Goal: Information Seeking & Learning: Learn about a topic

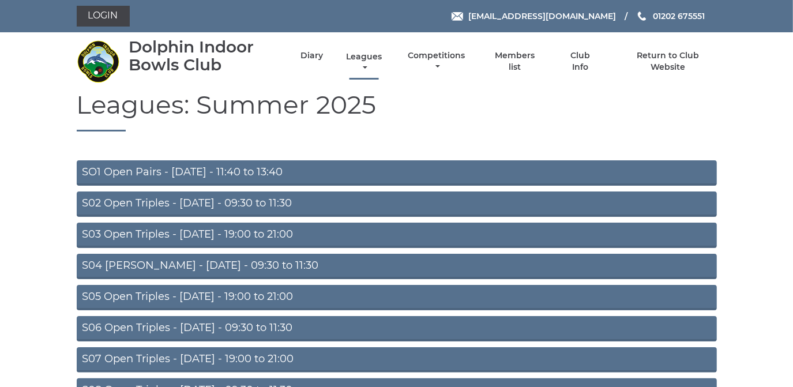
click at [363, 53] on link "Leagues" at bounding box center [364, 62] width 42 height 22
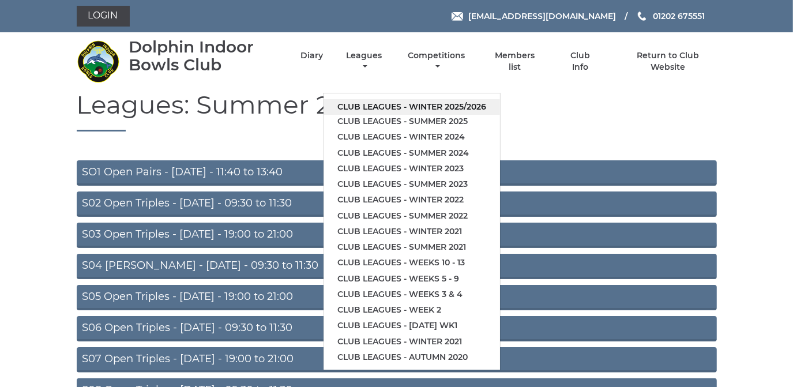
click at [364, 106] on link "Club leagues - Winter 2025/2026" at bounding box center [411, 107] width 176 height 16
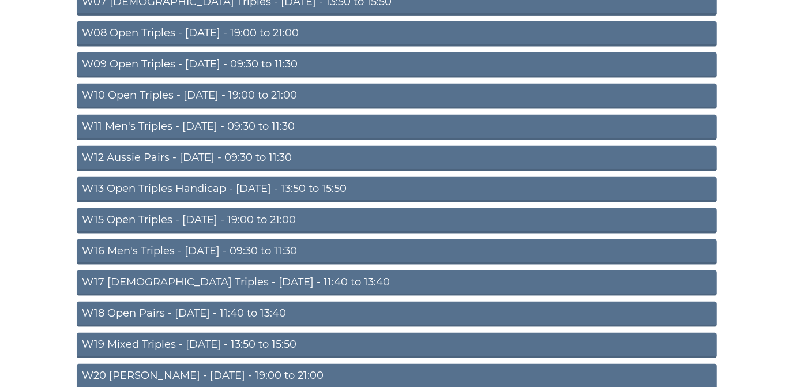
scroll to position [367, 0]
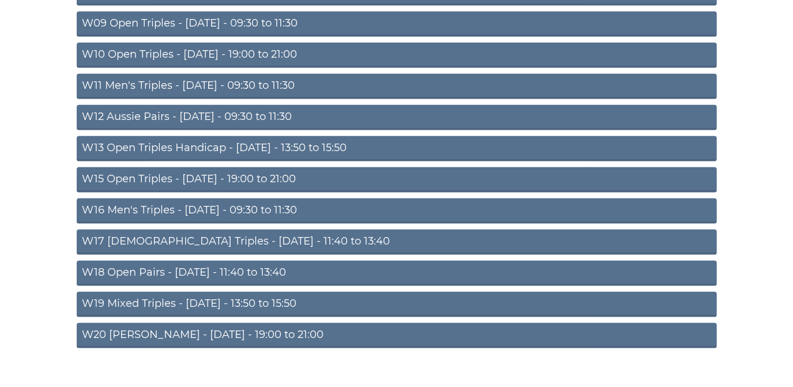
click at [255, 114] on link "W12 Aussie Pairs - [DATE] - 09:30 to 11:30" at bounding box center [397, 117] width 640 height 25
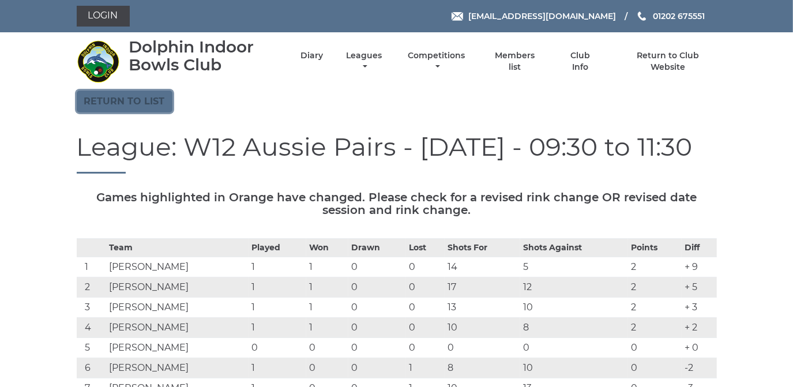
click at [127, 100] on link "Return to list" at bounding box center [125, 102] width 96 height 22
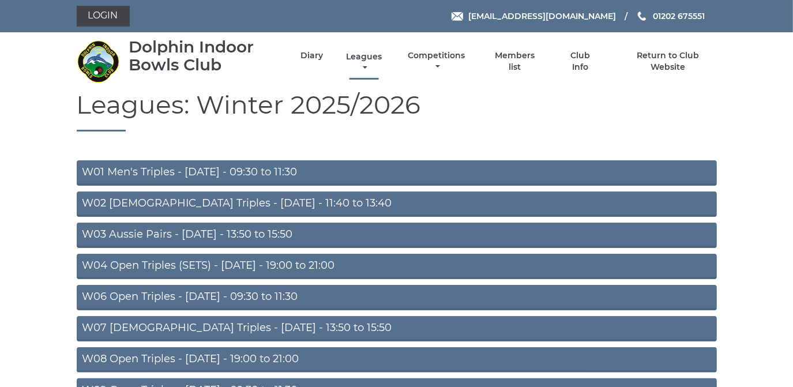
click at [352, 58] on link "Leagues" at bounding box center [364, 62] width 42 height 22
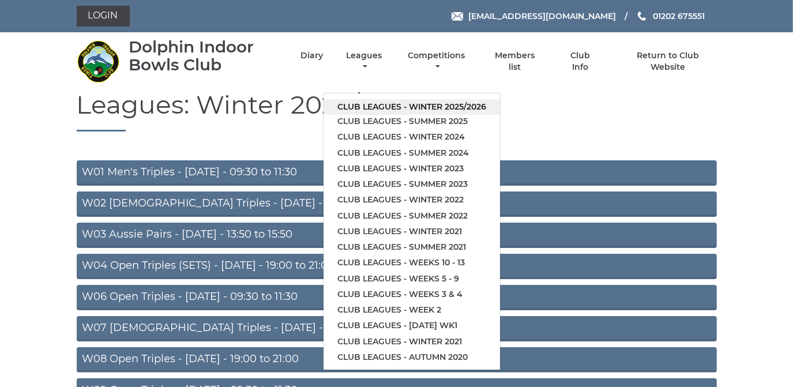
click at [364, 105] on link "Club leagues - Winter 2025/2026" at bounding box center [411, 107] width 176 height 16
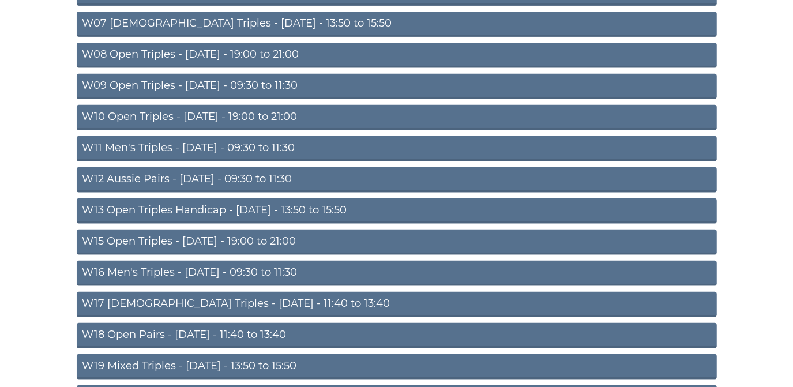
scroll to position [314, 0]
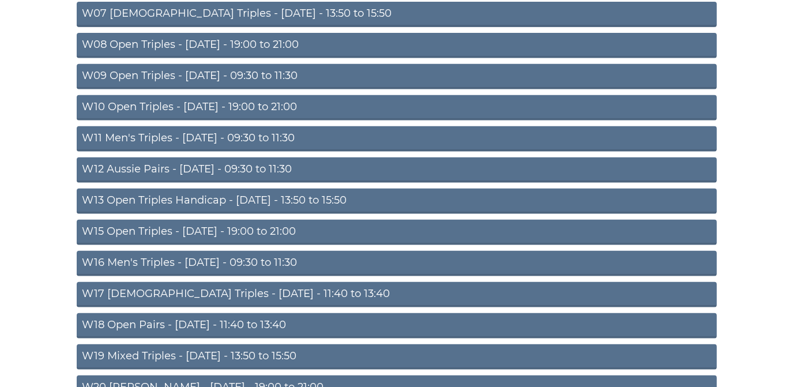
click at [231, 194] on link "W13 Open Triples Handicap - Thursday - 13:50 to 15:50" at bounding box center [397, 201] width 640 height 25
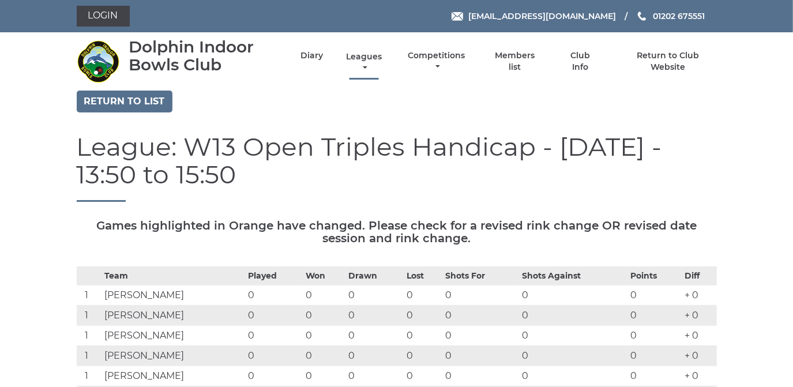
click at [363, 53] on link "Leagues" at bounding box center [364, 62] width 42 height 22
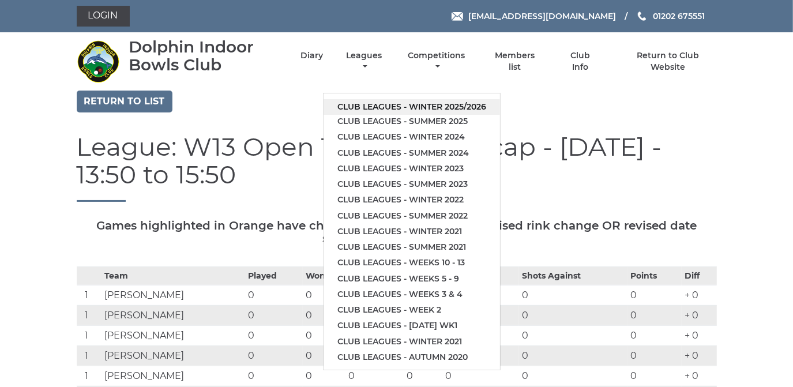
click at [360, 103] on link "Club leagues - Winter 2025/2026" at bounding box center [411, 107] width 176 height 16
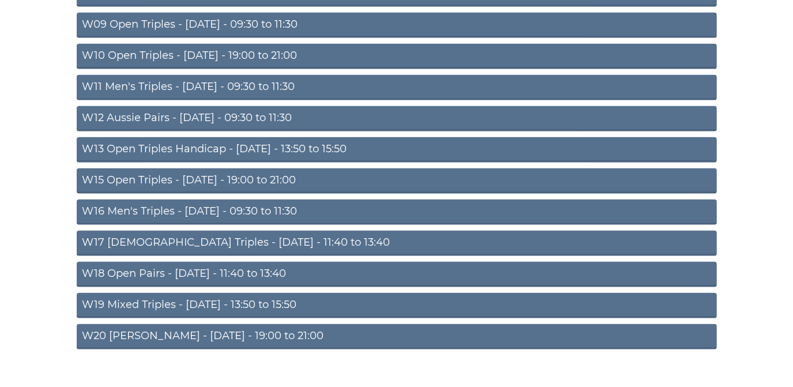
scroll to position [367, 0]
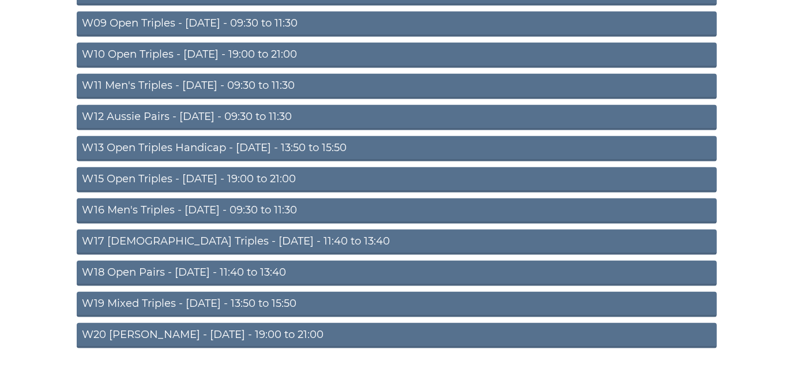
click at [213, 176] on link "W15 Open Triples - [DATE] - 19:00 to 21:00" at bounding box center [397, 179] width 640 height 25
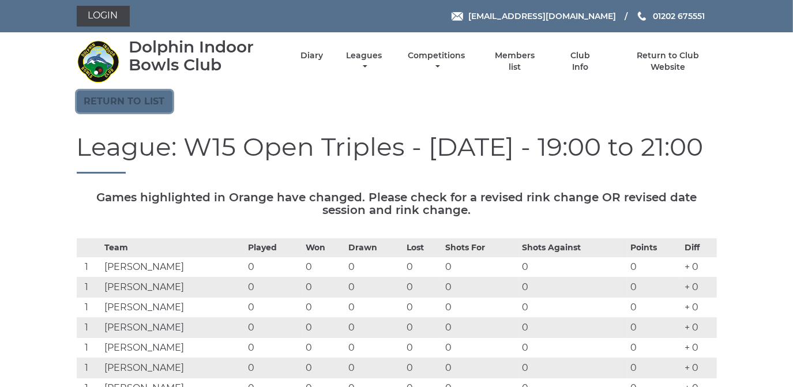
click at [142, 100] on link "Return to list" at bounding box center [125, 102] width 96 height 22
